Goal: Information Seeking & Learning: Learn about a topic

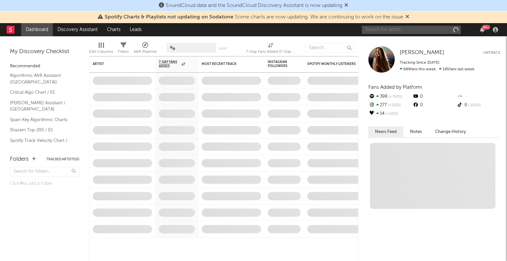
click at [437, 28] on input "text" at bounding box center [411, 30] width 99 height 8
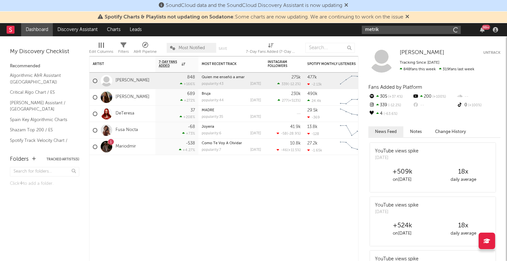
type input "metrika"
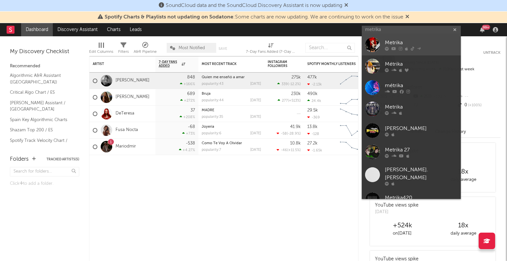
click at [417, 40] on div "Metrika" at bounding box center [421, 43] width 73 height 8
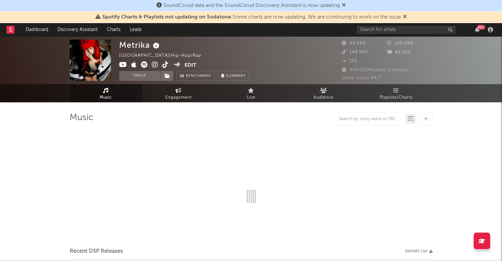
select select "6m"
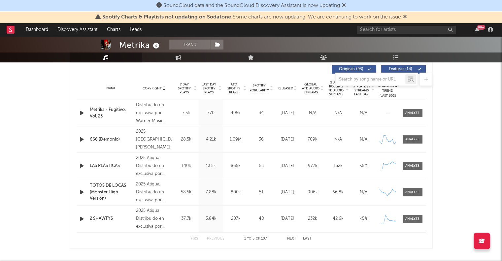
scroll to position [264, 0]
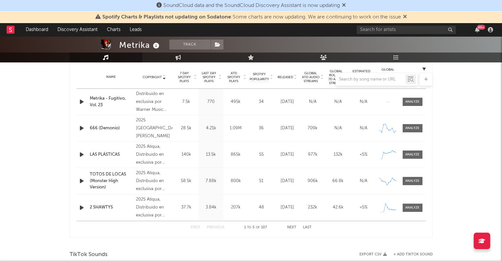
click at [123, 153] on div "LAS PLÁSTICAS" at bounding box center [111, 155] width 43 height 7
click at [392, 155] on icon at bounding box center [390, 152] width 7 height 7
click at [389, 152] on icon at bounding box center [389, 153] width 2 height 2
click at [411, 153] on div at bounding box center [413, 154] width 14 height 5
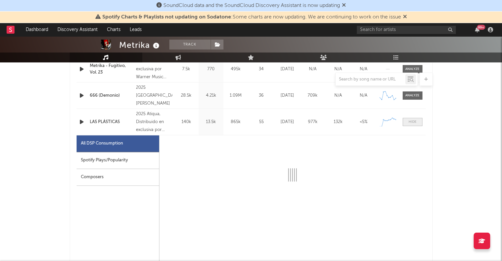
scroll to position [297, 0]
select select "1w"
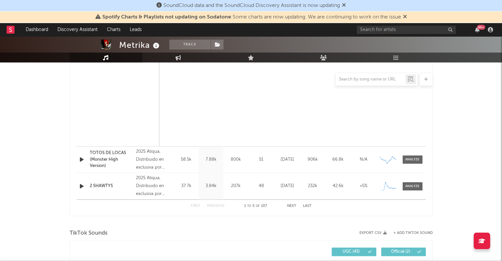
scroll to position [628, 0]
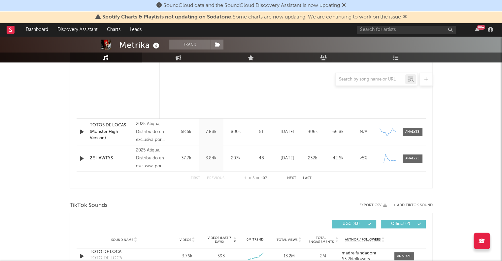
click at [80, 131] on icon "button" at bounding box center [81, 132] width 7 height 8
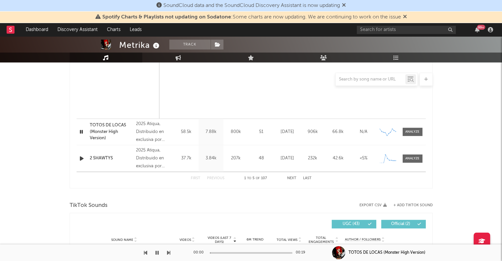
click at [80, 131] on icon "button" at bounding box center [81, 132] width 6 height 8
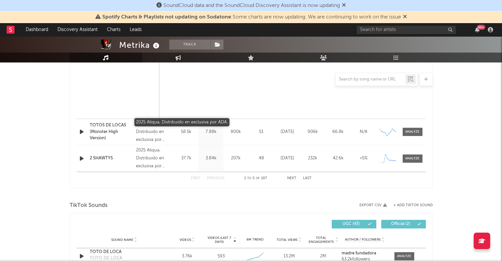
click at [162, 134] on div "2025 Atiqua, Distribuido en exclusiva por ADA." at bounding box center [154, 132] width 36 height 24
click at [412, 134] on div at bounding box center [413, 132] width 14 height 5
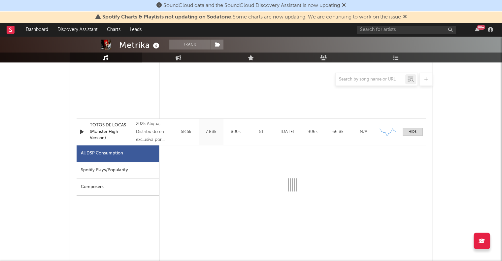
select select "1w"
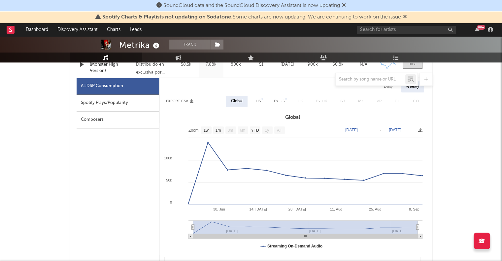
scroll to position [694, 0]
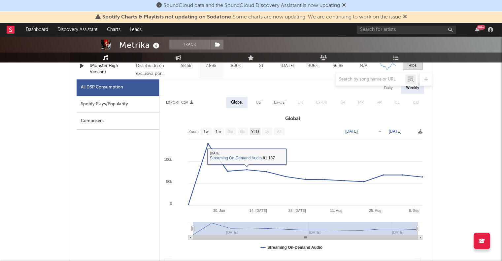
click at [253, 130] on text "YTD" at bounding box center [255, 132] width 8 height 5
select select "YTD"
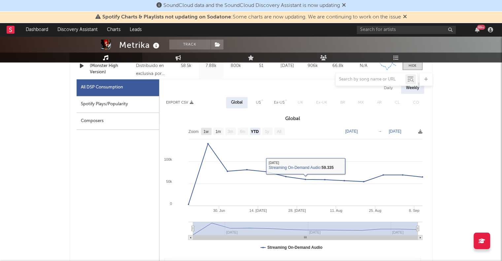
click at [197, 132] on text "Zoom" at bounding box center [194, 132] width 10 height 5
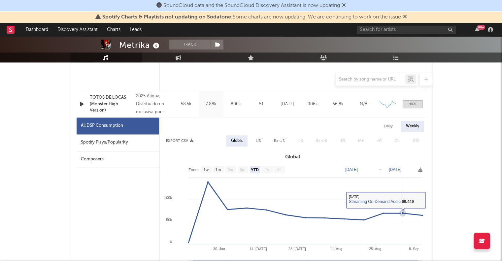
scroll to position [628, 0]
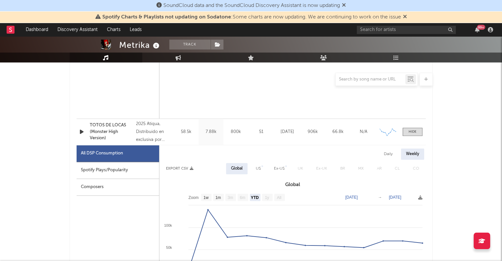
click at [93, 172] on div "Spotify Plays/Popularity" at bounding box center [118, 170] width 83 height 17
select select "1w"
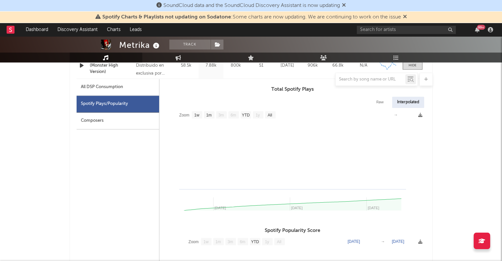
scroll to position [694, 0]
